Goal: Task Accomplishment & Management: Manage account settings

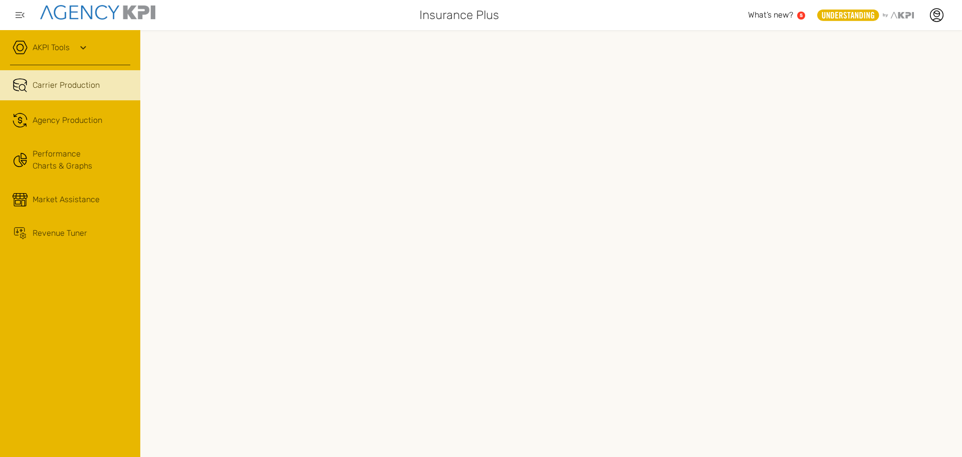
click at [80, 86] on span "Carrier Production" at bounding box center [66, 85] width 67 height 12
click at [940, 14] on icon at bounding box center [937, 14] width 6 height 6
click at [869, 101] on link "Log Out" at bounding box center [863, 102] width 25 height 9
